Goal: Transaction & Acquisition: Purchase product/service

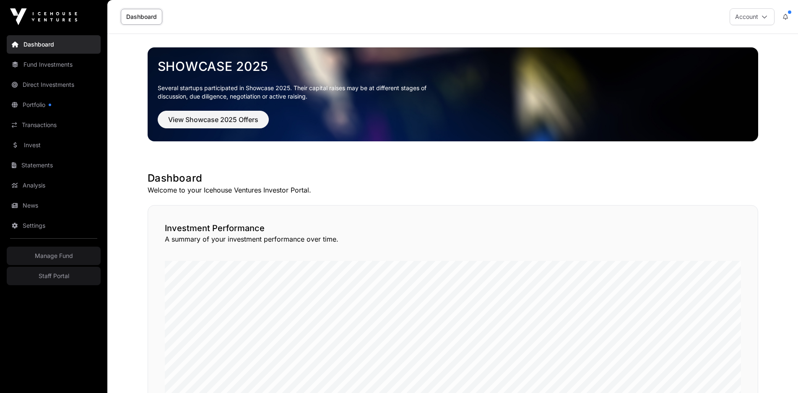
click at [48, 144] on link "Invest" at bounding box center [54, 145] width 94 height 18
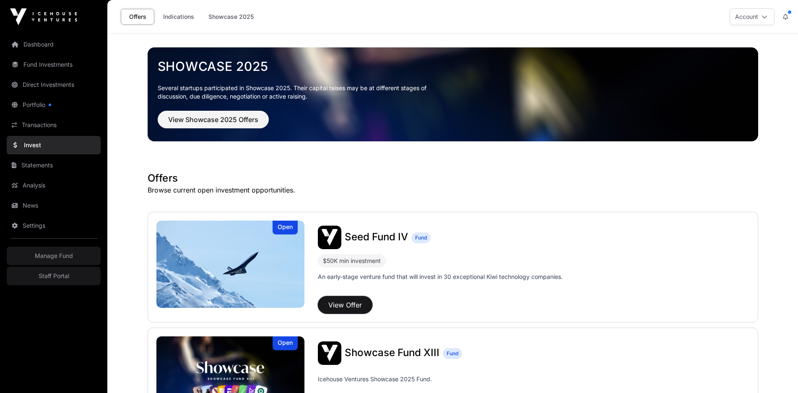
click at [355, 303] on button "View Offer" at bounding box center [345, 305] width 55 height 18
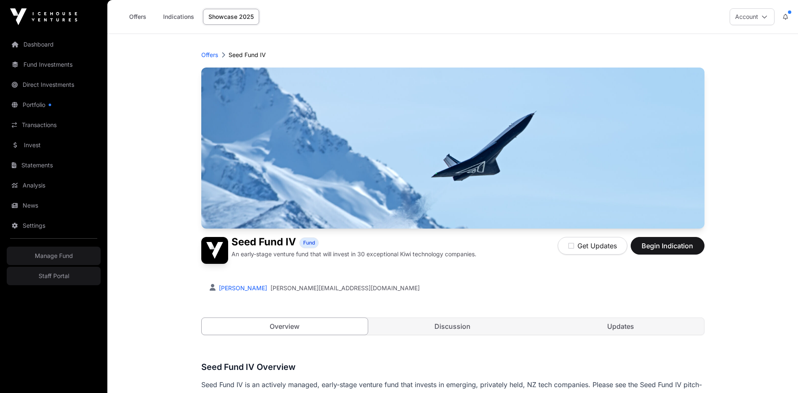
click at [516, 274] on div "[PERSON_NAME] [PERSON_NAME][EMAIL_ADDRESS][DOMAIN_NAME]" at bounding box center [452, 286] width 503 height 29
click at [373, 290] on div "[PERSON_NAME] [PERSON_NAME][EMAIL_ADDRESS][DOMAIN_NAME]" at bounding box center [453, 288] width 487 height 8
click at [693, 242] on span "Begin Indication" at bounding box center [667, 246] width 53 height 10
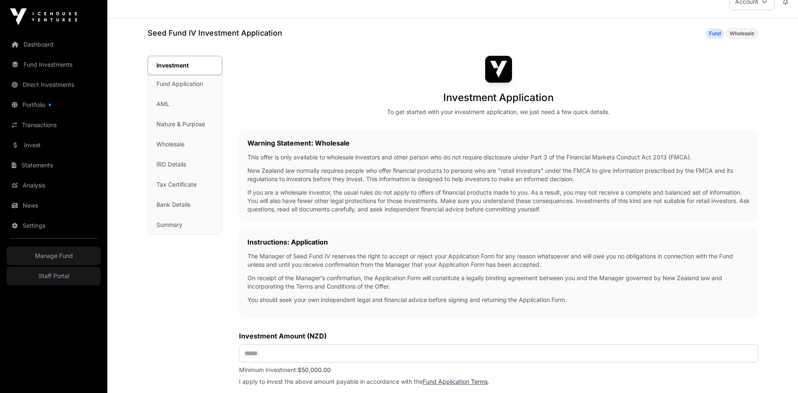
scroll to position [14, 0]
